Goal: Transaction & Acquisition: Subscribe to service/newsletter

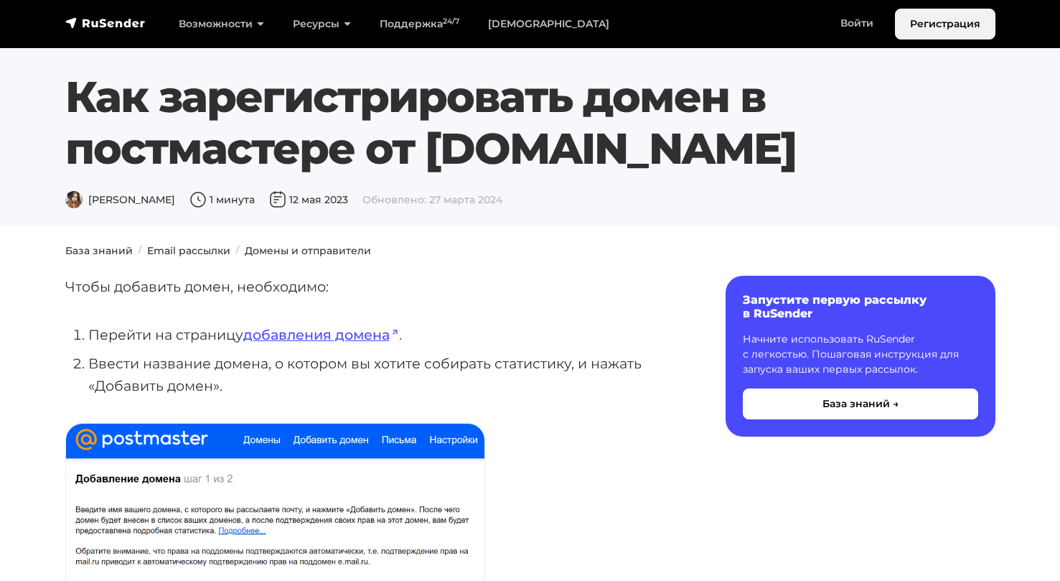
click at [921, 30] on link "Регистрация" at bounding box center [945, 24] width 100 height 31
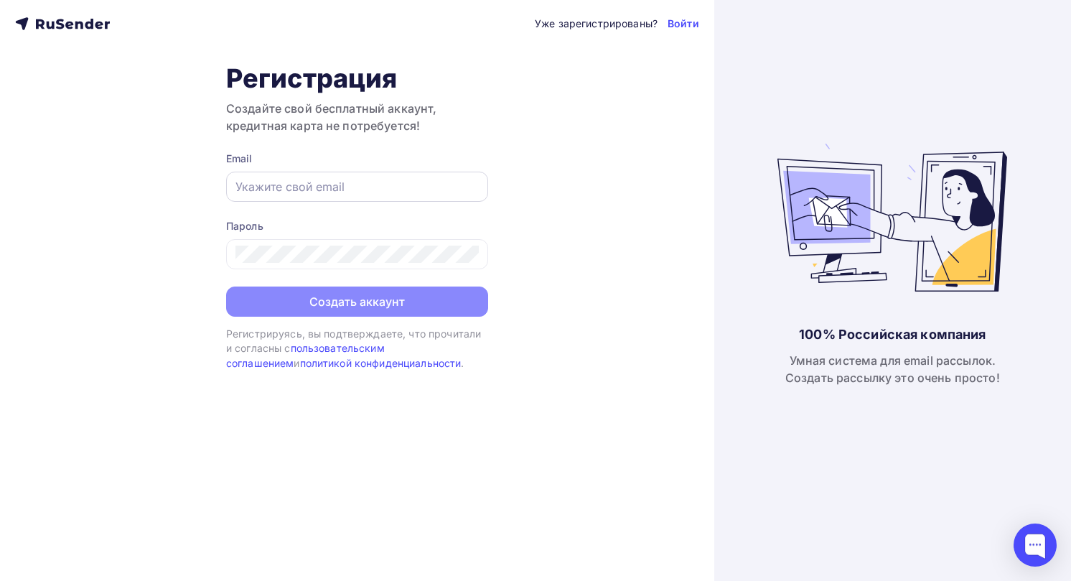
click at [388, 179] on input "text" at bounding box center [356, 186] width 243 height 17
click at [192, 226] on div "Уже зарегистрированы? Войти Регистрация Создайте свой бесплатный аккаунт, креди…" at bounding box center [357, 290] width 714 height 581
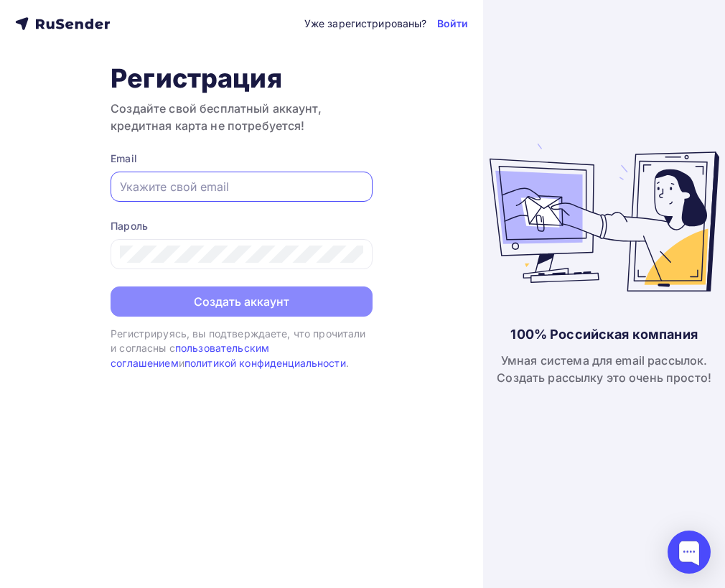
click at [201, 188] on input "text" at bounding box center [241, 186] width 243 height 17
click at [83, 213] on div "Уже зарегистрированы? Войти Регистрация Создайте свой бесплатный аккаунт, креди…" at bounding box center [241, 294] width 483 height 588
click at [169, 192] on input "text" at bounding box center [241, 186] width 243 height 17
paste input "[EMAIL_ADDRESS][DOMAIN_NAME]"
type input "[EMAIL_ADDRESS][DOMAIN_NAME]"
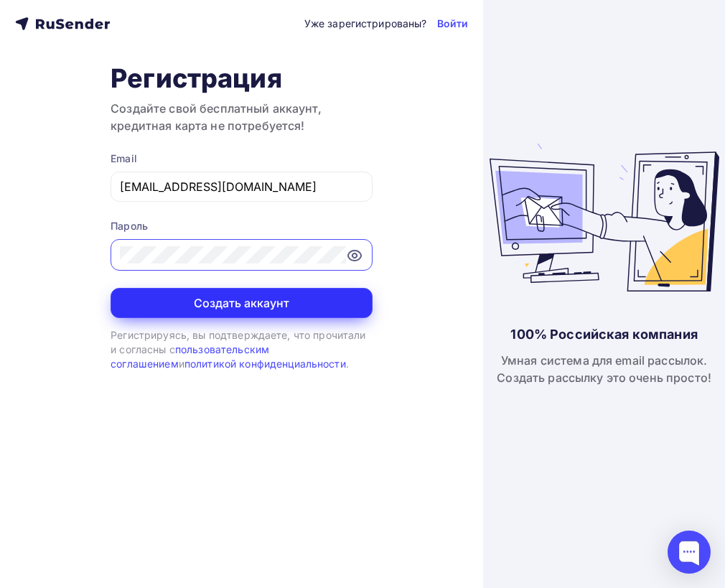
click at [208, 297] on button "Создать аккаунт" at bounding box center [242, 303] width 262 height 30
